Goal: Task Accomplishment & Management: Use online tool/utility

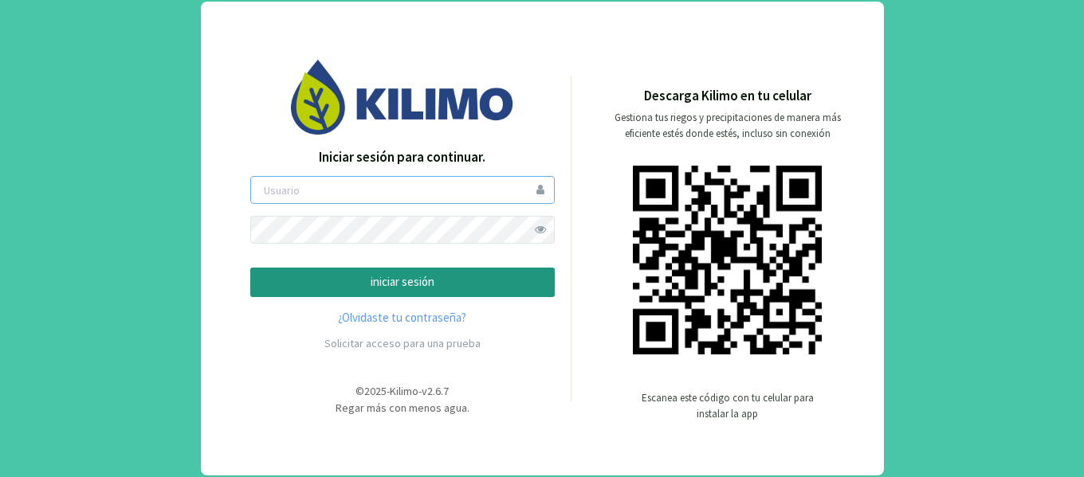
type input "Jschwindt"
click at [449, 278] on p "iniciar sesión" at bounding box center [402, 282] width 277 height 18
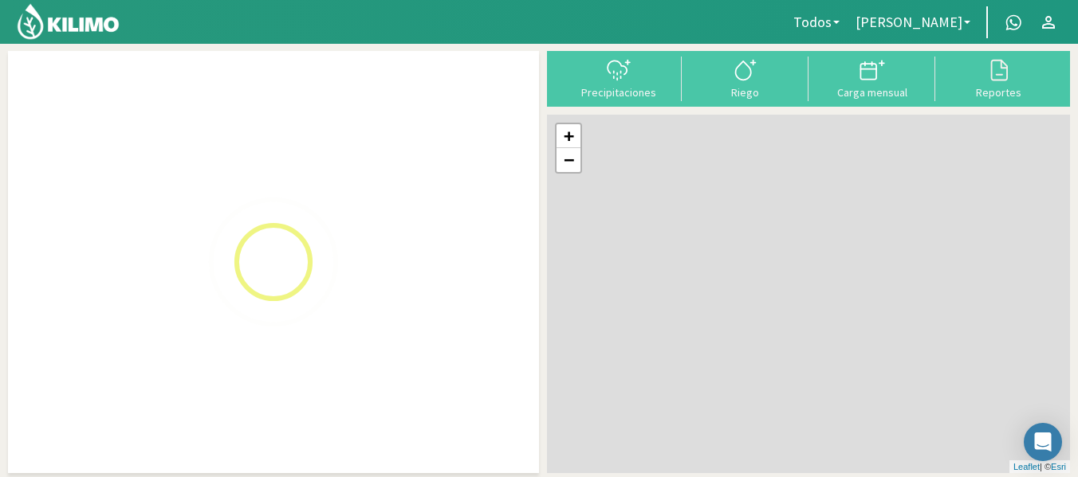
select select "0: Object"
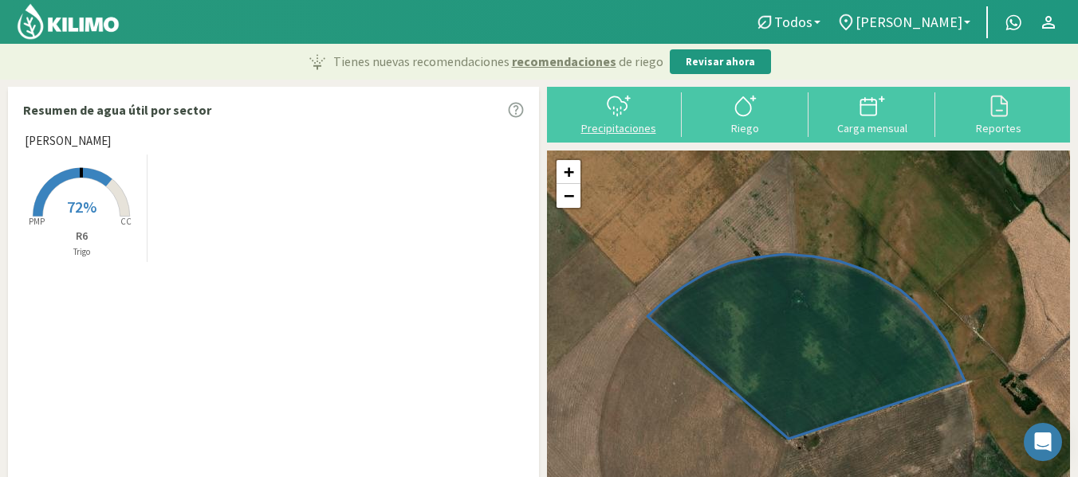
click at [619, 112] on icon at bounding box center [619, 106] width 26 height 26
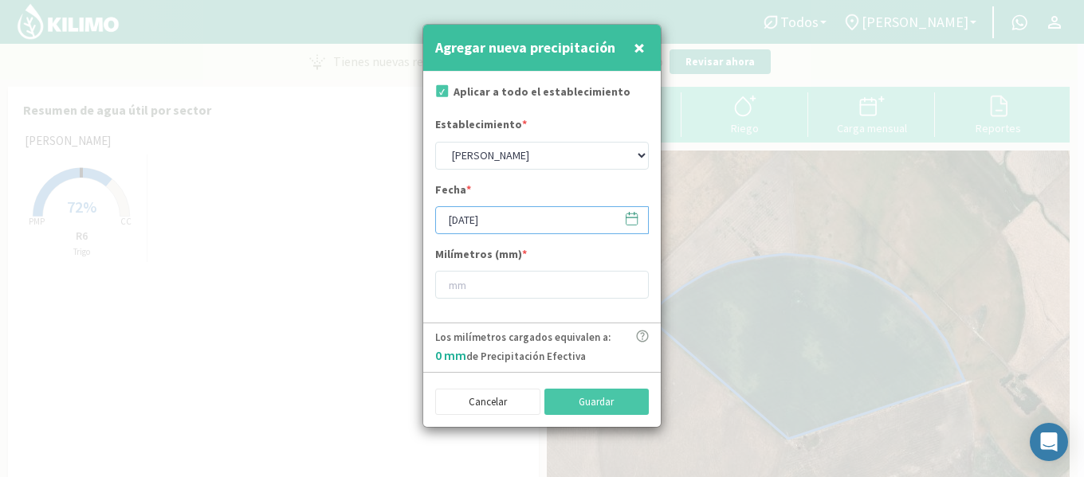
click at [458, 216] on input "[DATE]" at bounding box center [542, 220] width 214 height 28
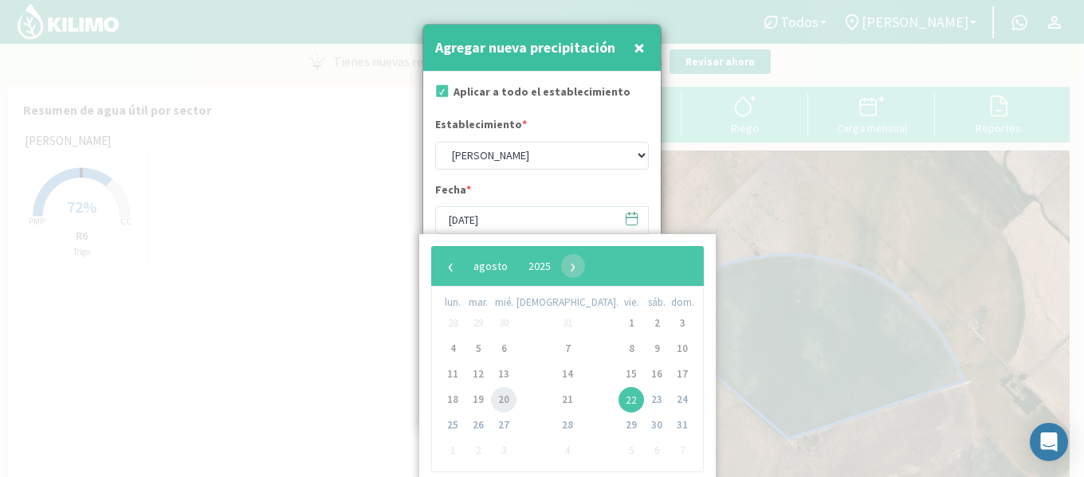
type input "[DATE]"
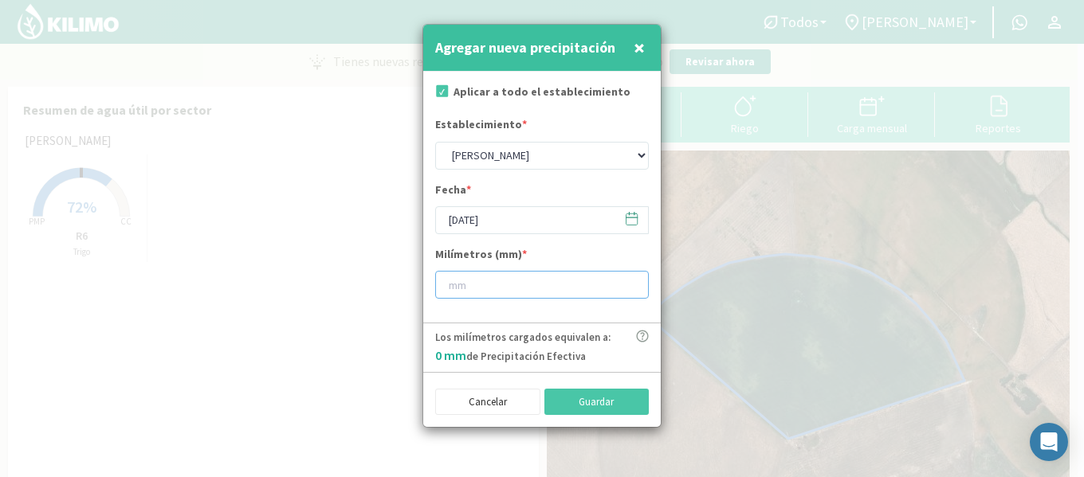
click at [557, 279] on input "number" at bounding box center [542, 285] width 214 height 28
type input "8"
click at [582, 406] on button "Guardar" at bounding box center [596, 402] width 105 height 27
type input "[DATE]"
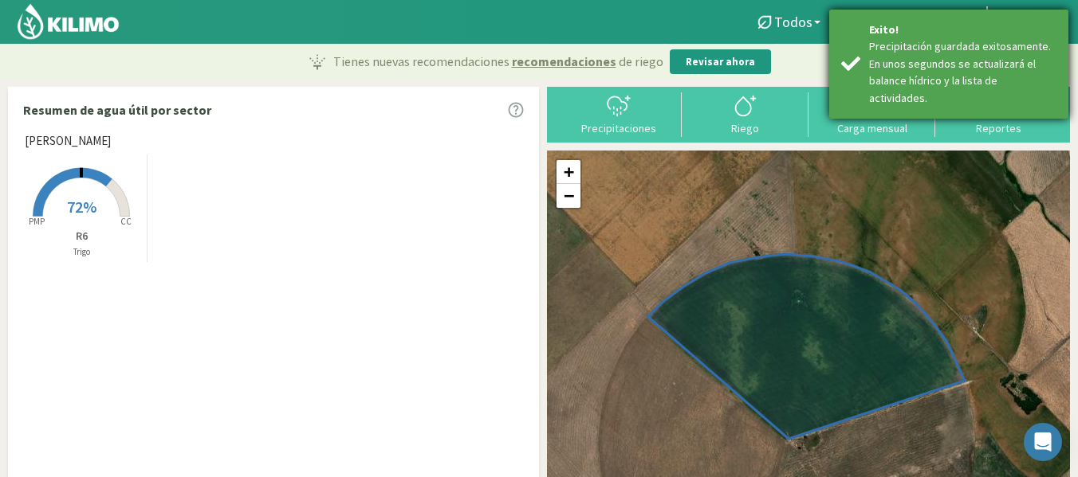
click at [908, 22] on div "Exito!" at bounding box center [962, 30] width 187 height 17
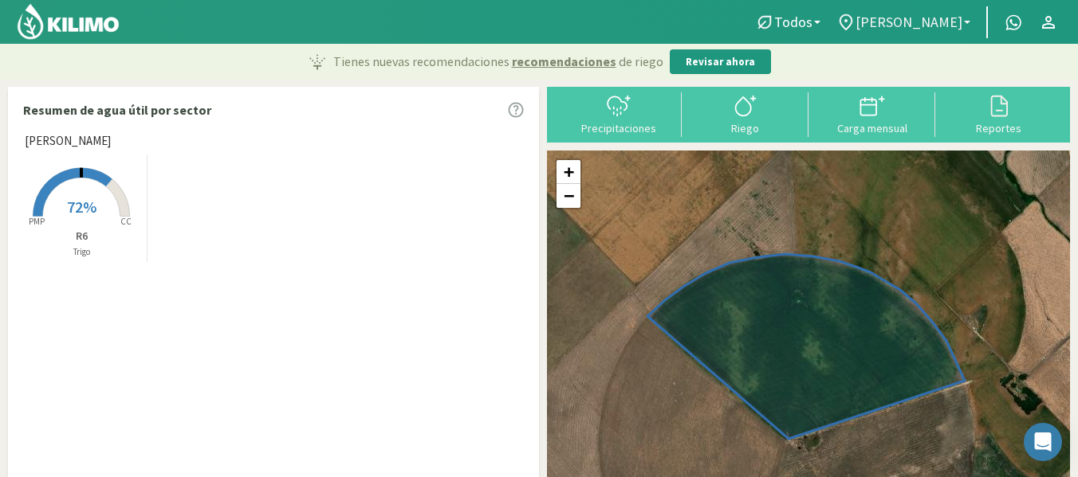
click at [953, 28] on span "[PERSON_NAME]" at bounding box center [908, 22] width 107 height 17
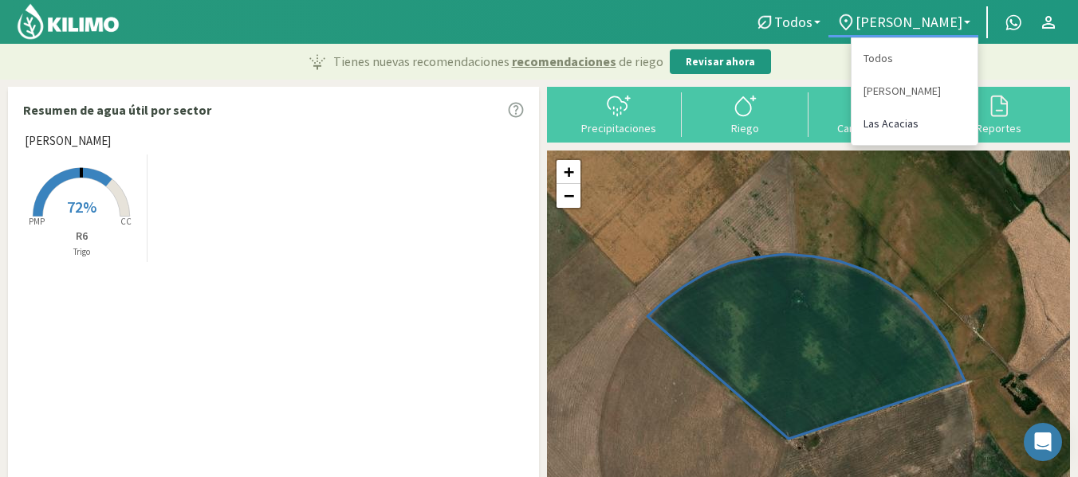
click at [903, 112] on link "Las Acacias" at bounding box center [914, 124] width 126 height 33
